Goal: Task Accomplishment & Management: Manage account settings

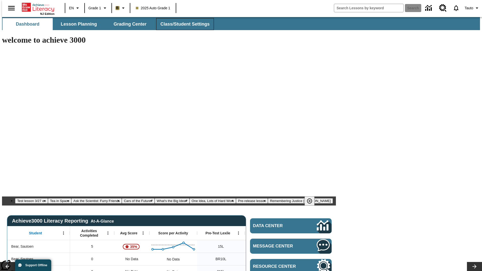
click at [182, 24] on span "Class/Student Settings" at bounding box center [184, 24] width 49 height 6
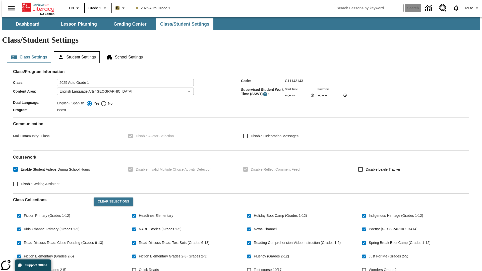
click at [75, 51] on button "Student Settings" at bounding box center [77, 57] width 46 height 12
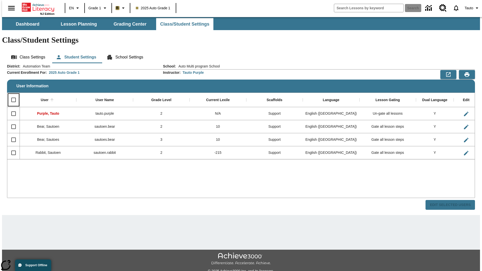
click at [11, 95] on input "Select all rows" at bounding box center [13, 100] width 11 height 11
checkbox input "true"
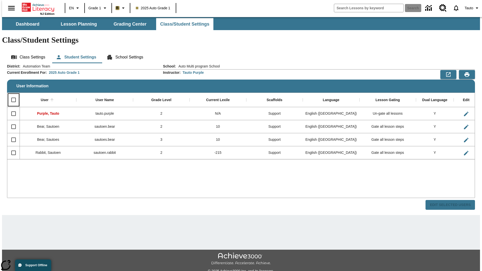
checkbox input "true"
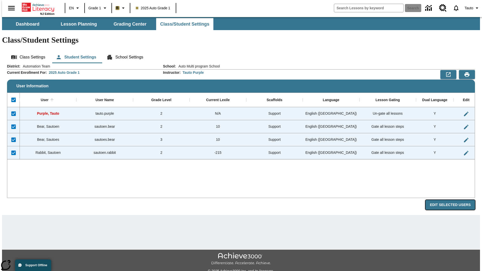
click at [454, 200] on button "Edit Selected Users" at bounding box center [449, 205] width 49 height 10
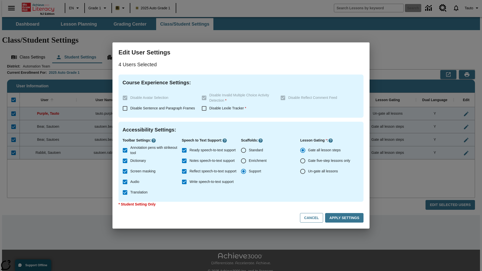
click at [243, 161] on input "Enrichment" at bounding box center [243, 160] width 11 height 11
radio input "true"
click at [314, 218] on button "Cancel" at bounding box center [311, 218] width 23 height 10
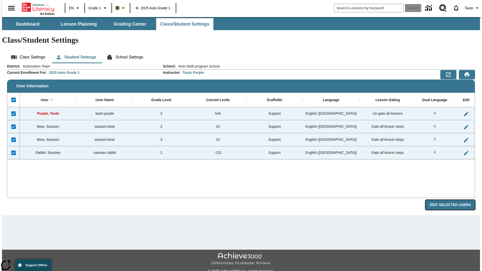
click at [454, 200] on button "Edit Selected Users" at bounding box center [449, 205] width 49 height 10
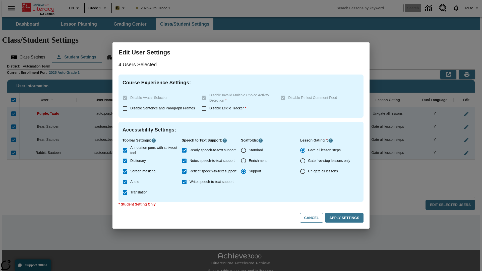
click at [243, 161] on input "Enrichment" at bounding box center [243, 160] width 11 height 11
radio input "true"
click at [345, 218] on button "Apply Settings" at bounding box center [344, 218] width 38 height 10
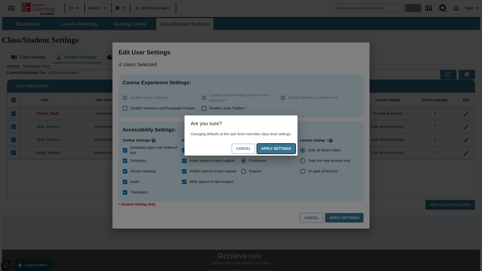
click at [281, 148] on button "Apply Settings" at bounding box center [276, 149] width 38 height 10
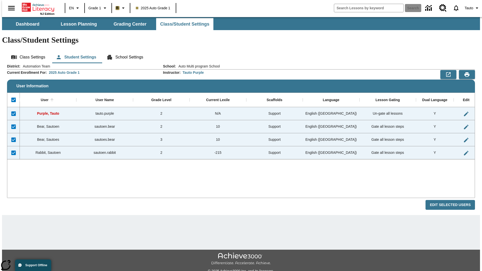
checkbox input "false"
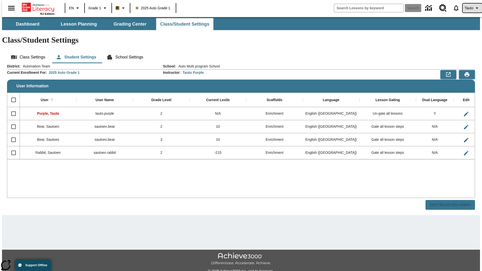
click at [469, 8] on span "Tauto" at bounding box center [468, 8] width 9 height 5
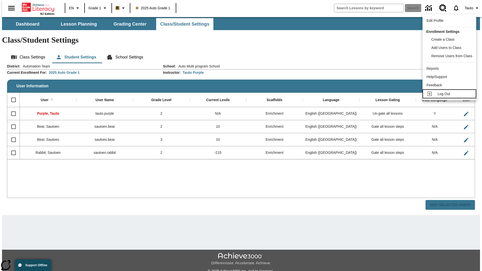
click at [450, 94] on span "Log Out" at bounding box center [443, 94] width 13 height 4
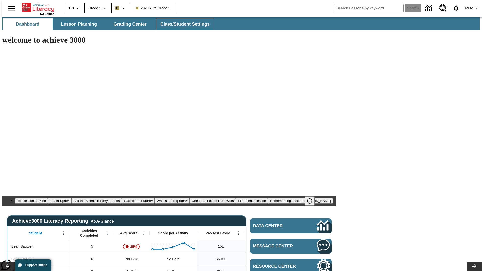
click at [182, 24] on span "Class/Student Settings" at bounding box center [184, 24] width 49 height 6
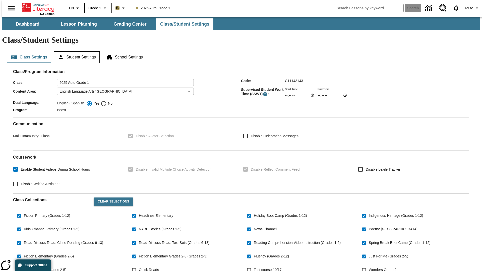
click at [75, 51] on button "Student Settings" at bounding box center [77, 57] width 46 height 12
